Goal: Information Seeking & Learning: Find specific page/section

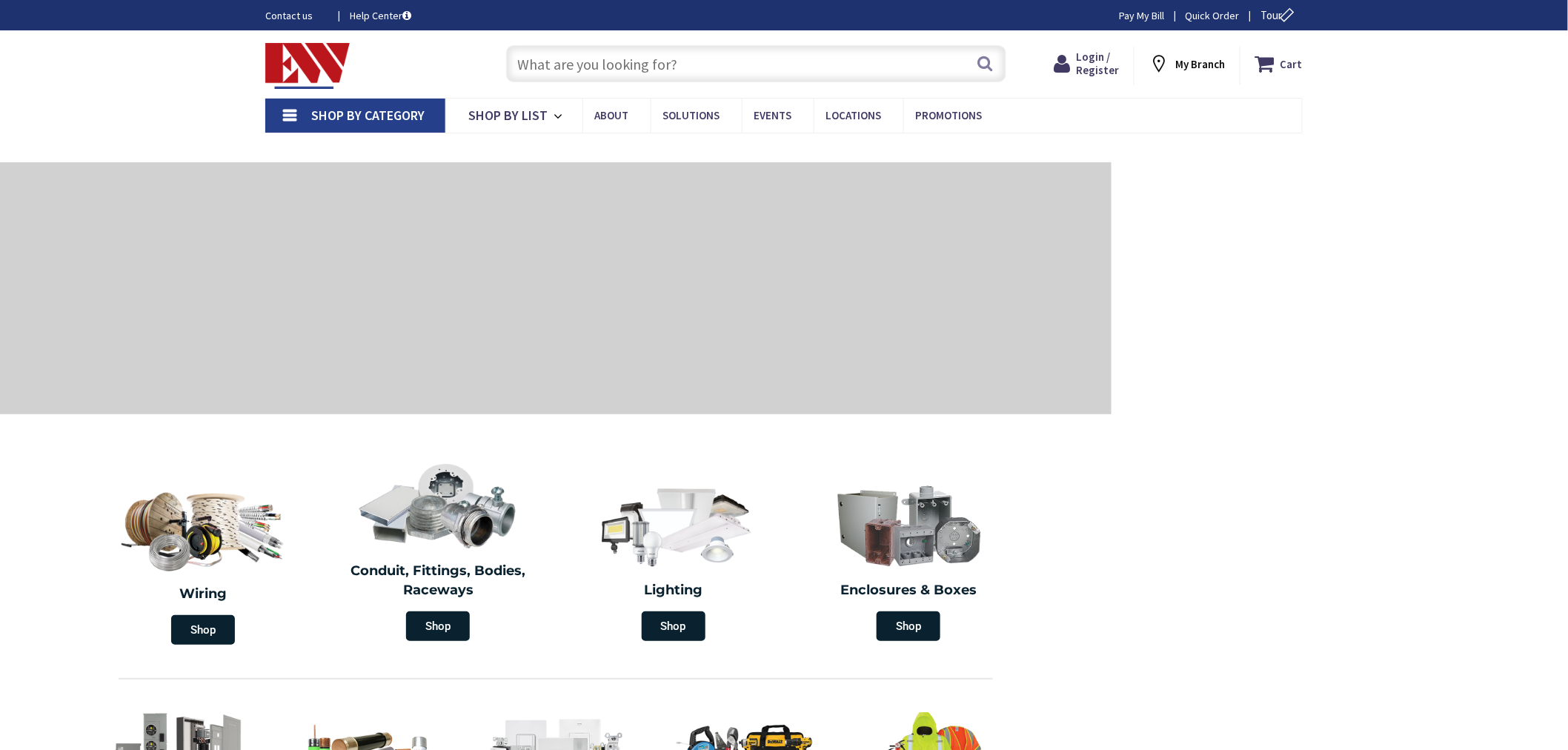
type input "[GEOGRAPHIC_DATA][PERSON_NAME], [GEOGRAPHIC_DATA]"
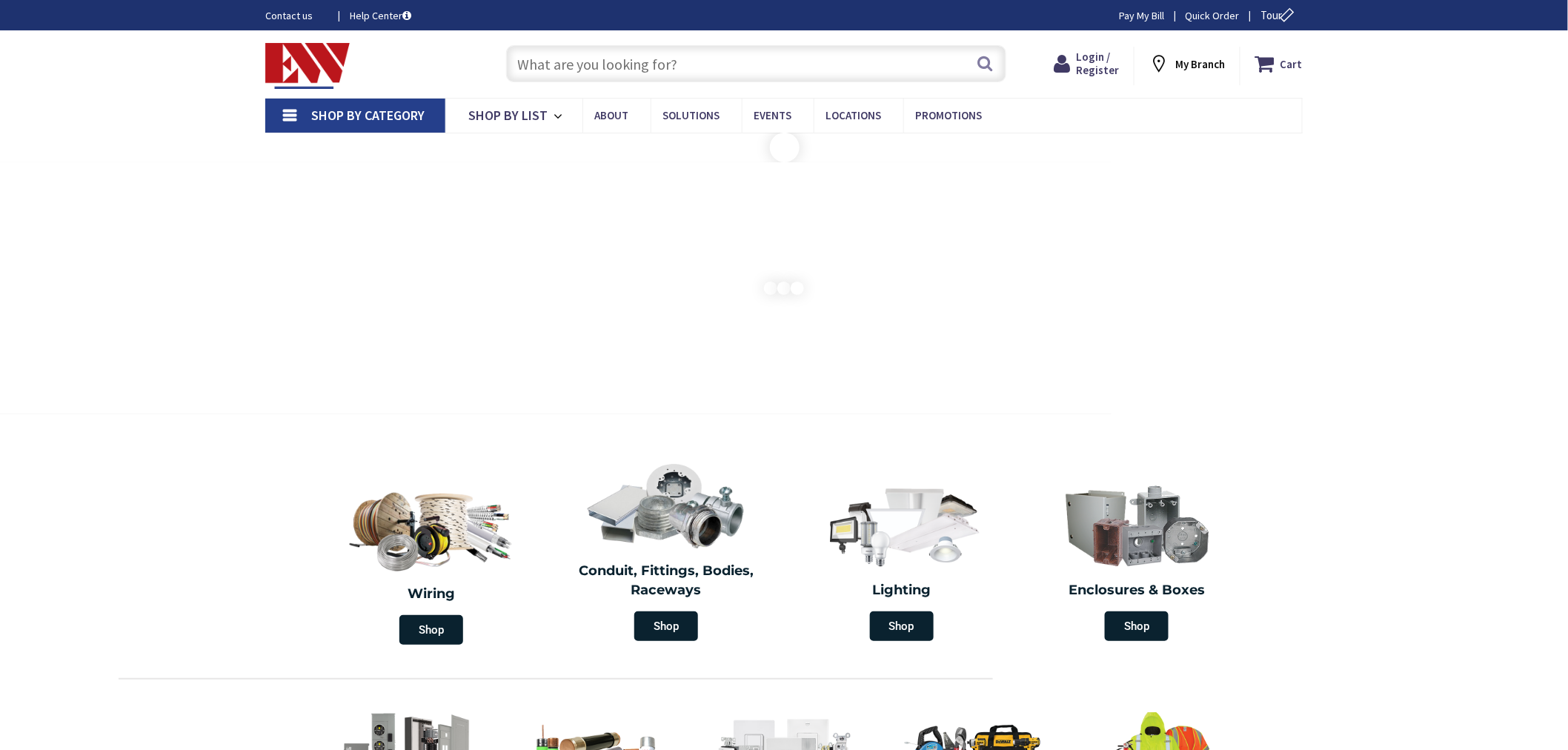
click at [520, 64] on input "text" at bounding box center [756, 64] width 500 height 37
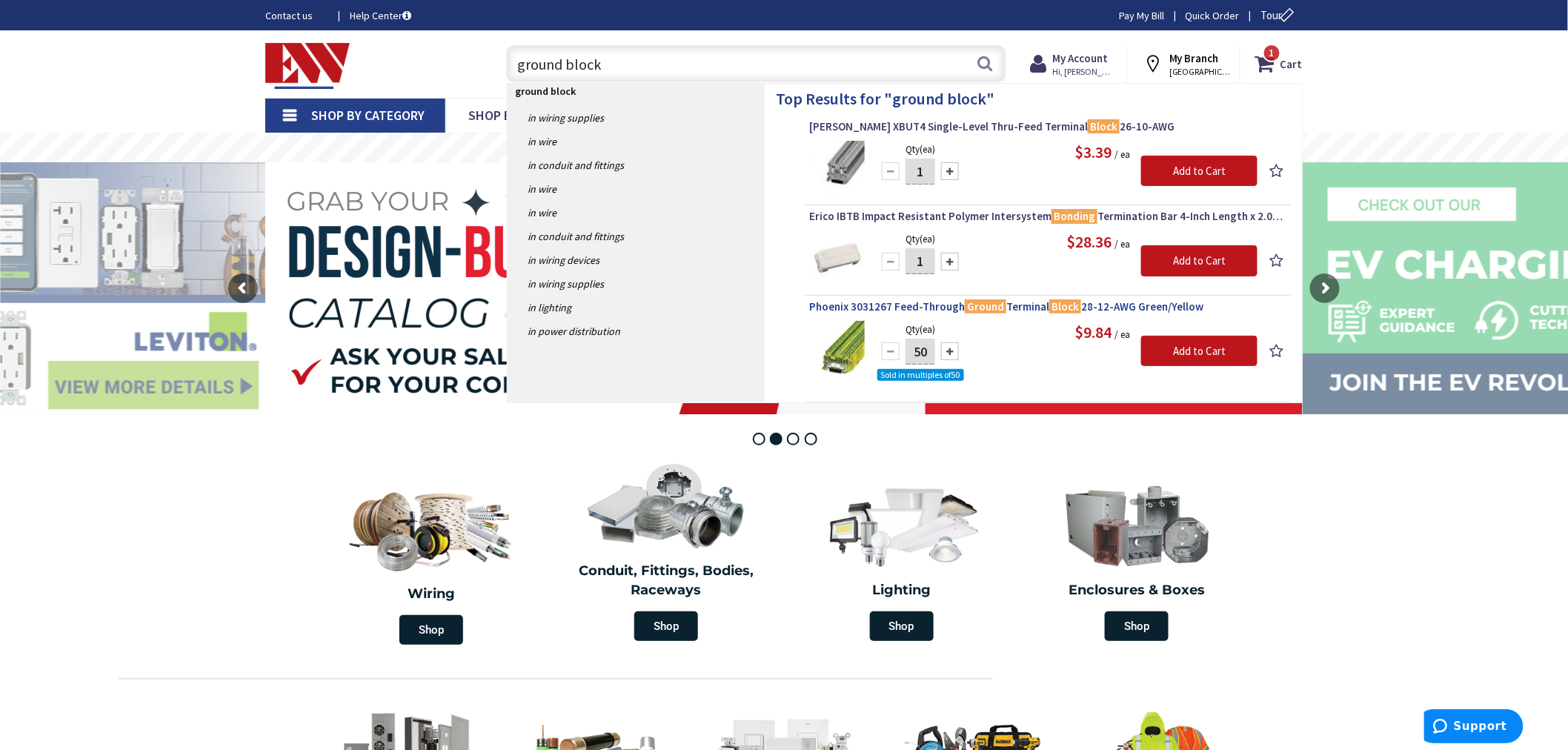
type input "ground block"
click at [858, 309] on span "Phoenix 3031267 Feed-Through Ground Terminal Block 28-12-AWG Green/Yellow" at bounding box center [1048, 307] width 478 height 15
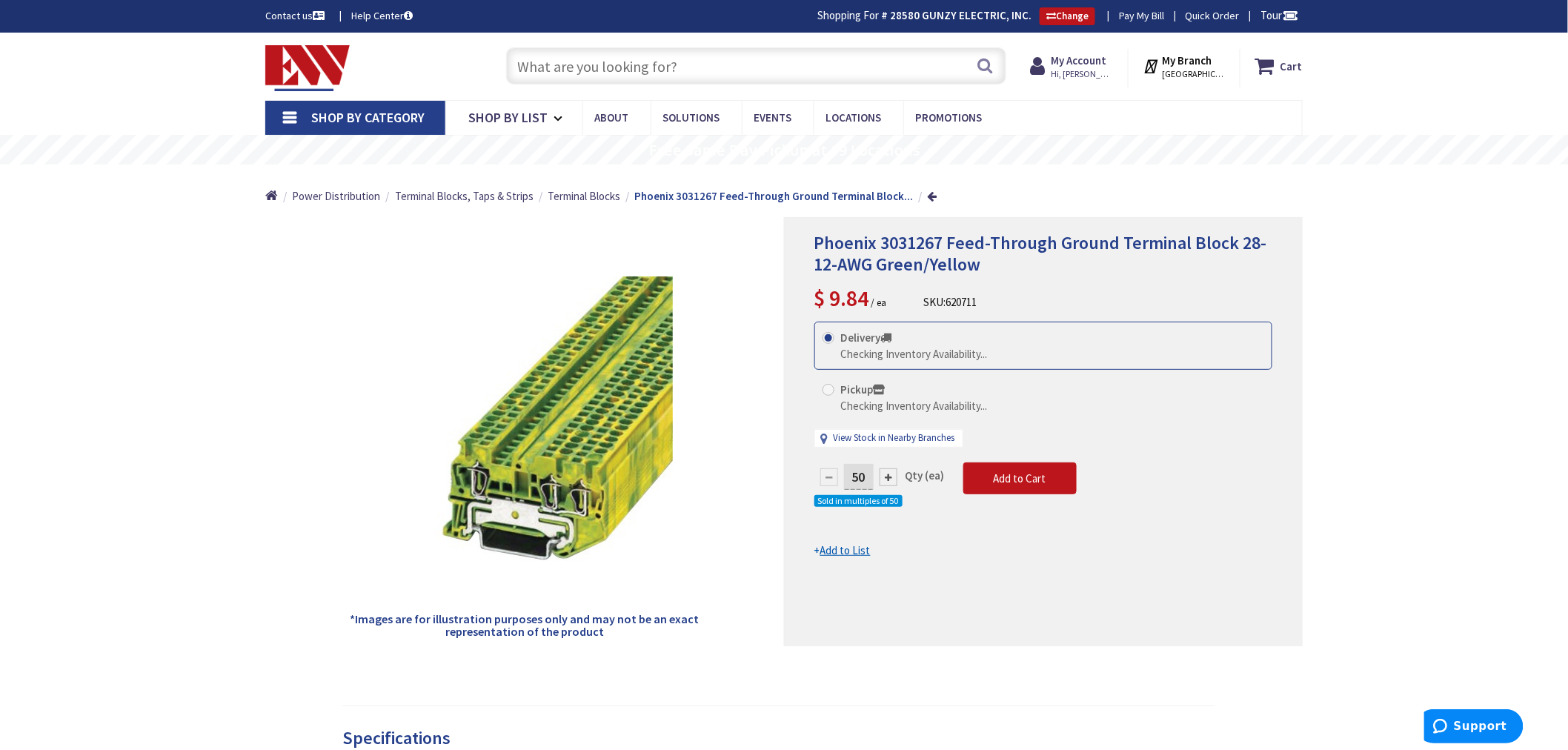
click at [541, 71] on input "text" at bounding box center [756, 66] width 500 height 37
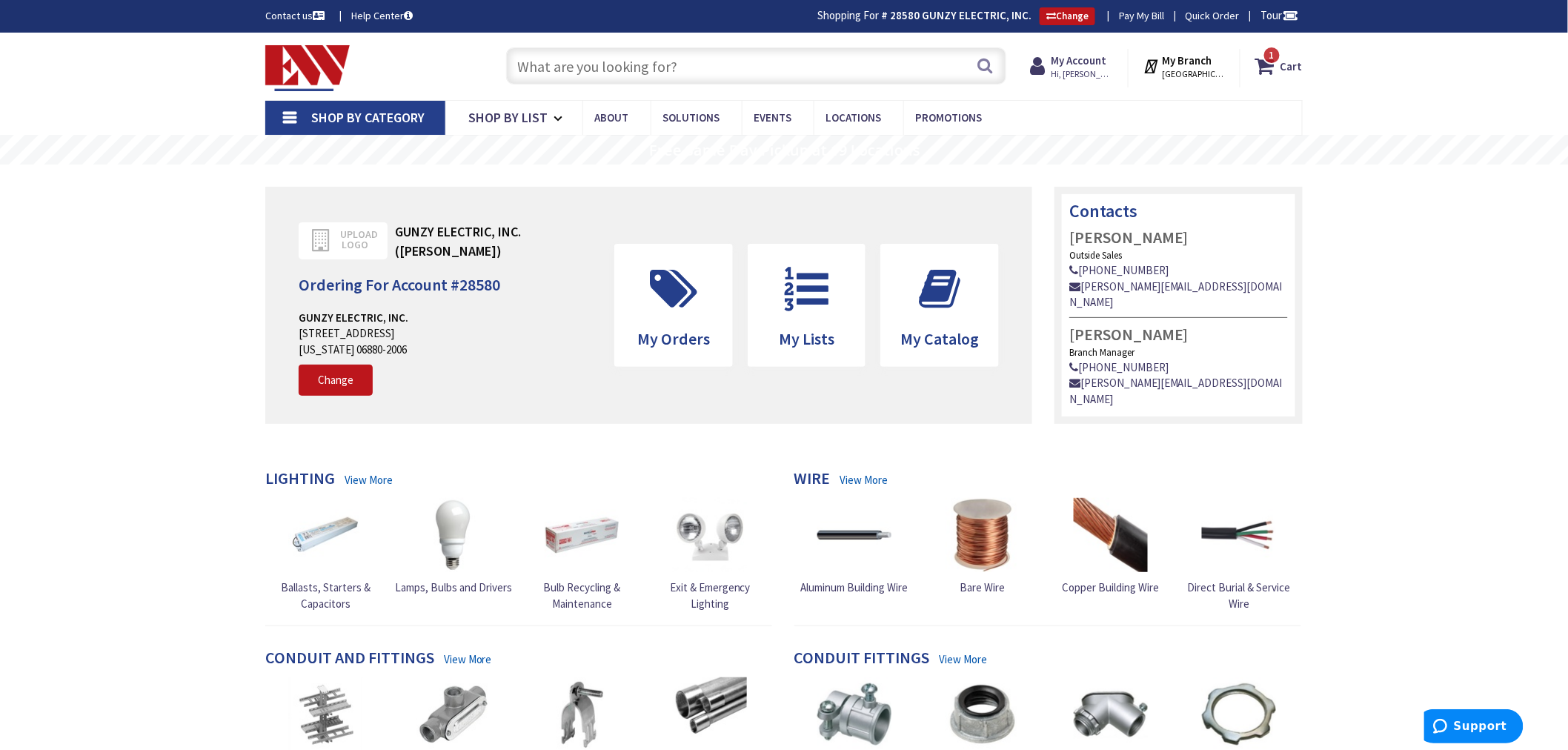
click at [541, 67] on input "text" at bounding box center [756, 66] width 500 height 37
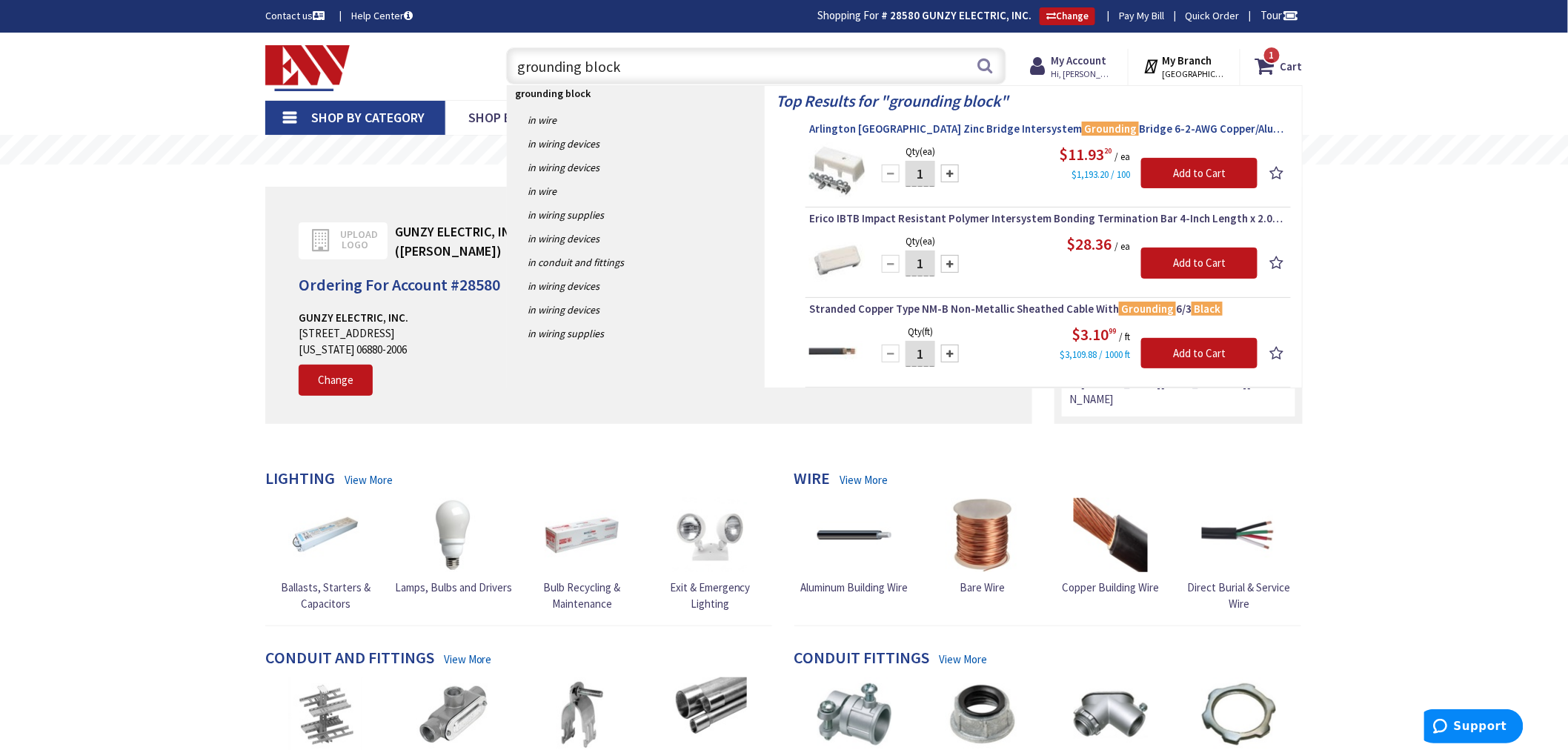
type input "grounding block"
click at [879, 127] on span "Arlington GB5 Zinc Bridge Intersystem Grounding Bridge 6-2-AWG Copper/Aluminum …" at bounding box center [1048, 129] width 478 height 15
